Goal: Navigation & Orientation: Find specific page/section

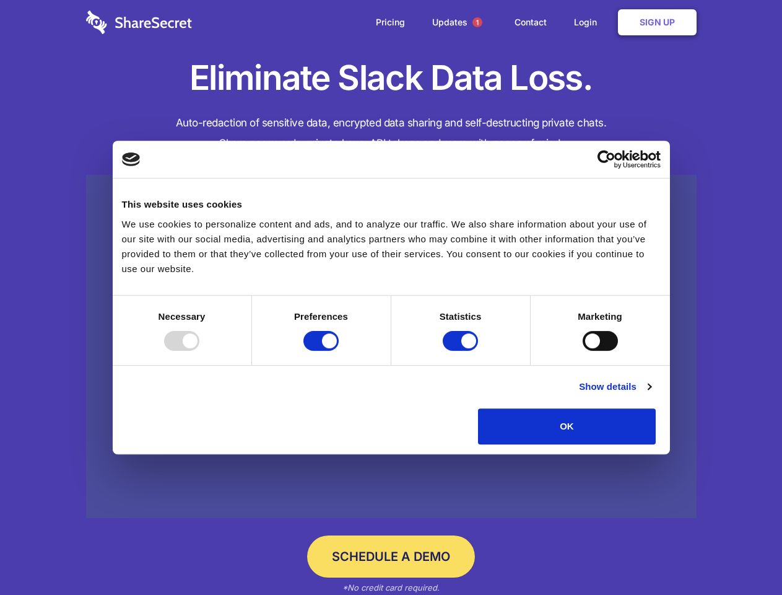
click at [199, 351] on div at bounding box center [181, 341] width 35 height 20
click at [339, 351] on input "Preferences" at bounding box center [321, 341] width 35 height 20
checkbox input "false"
click at [462, 351] on input "Statistics" at bounding box center [460, 341] width 35 height 20
checkbox input "false"
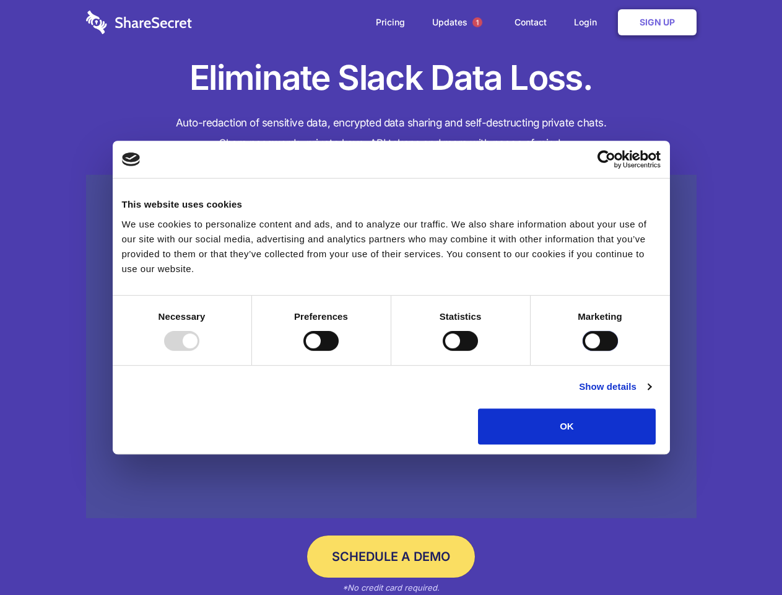
click at [583, 351] on input "Marketing" at bounding box center [600, 341] width 35 height 20
checkbox input "true"
click at [651, 394] on link "Show details" at bounding box center [615, 386] width 72 height 15
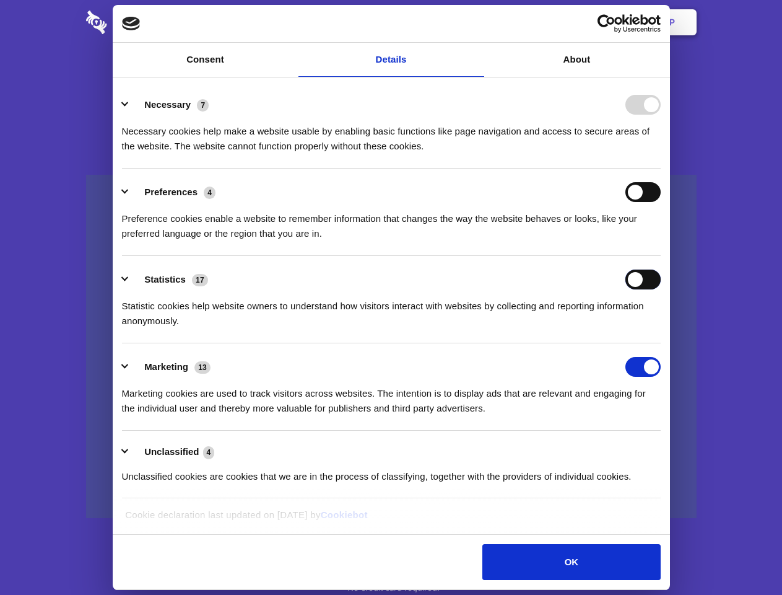
click at [661, 328] on div "Statistics 17 Statistic cookies help website owners to understand how visitors …" at bounding box center [391, 299] width 539 height 59
click at [477, 22] on span "1" at bounding box center [478, 22] width 10 height 10
